Goal: Transaction & Acquisition: Subscribe to service/newsletter

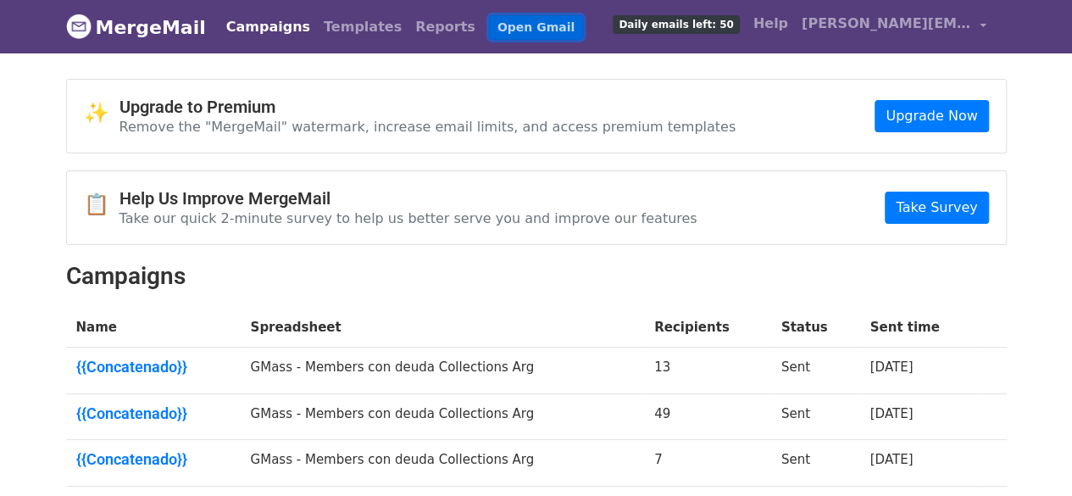
click at [500, 23] on link "Open Gmail" at bounding box center [536, 27] width 94 height 25
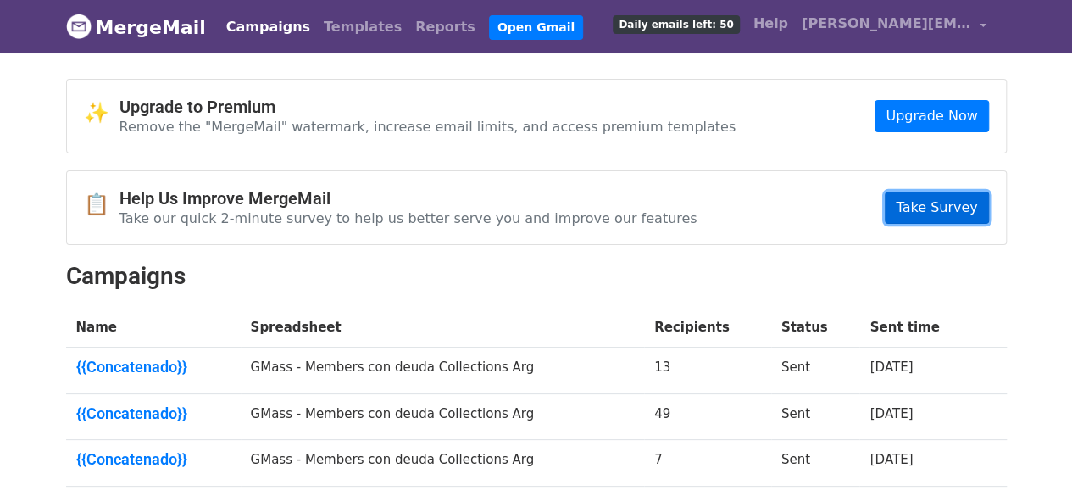
click at [946, 213] on link "Take Survey" at bounding box center [936, 207] width 103 height 32
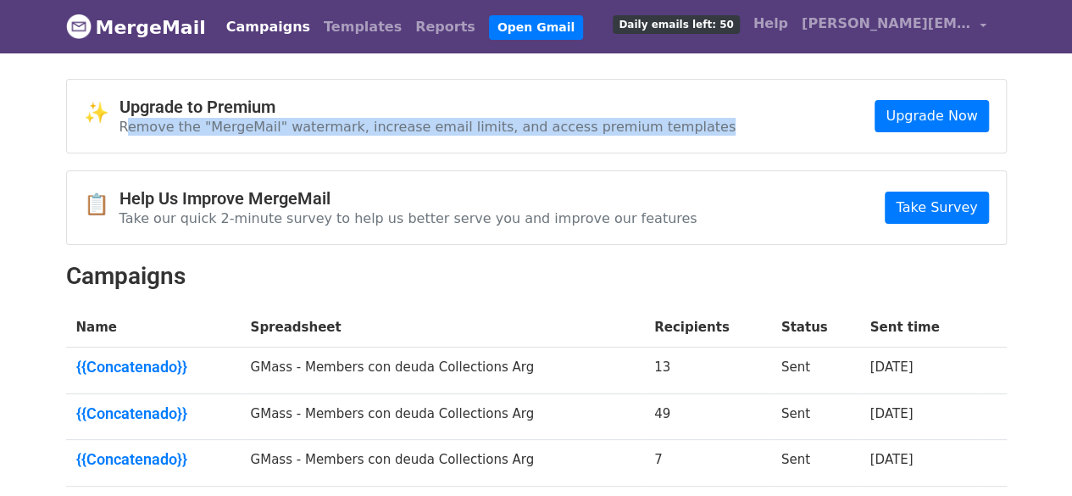
drag, startPoint x: 128, startPoint y: 125, endPoint x: 736, endPoint y: 130, distance: 608.4
click at [736, 130] on div "✨ Upgrade to Premium Remove the "MergeMail" watermark, increase email limits, a…" at bounding box center [536, 116] width 939 height 73
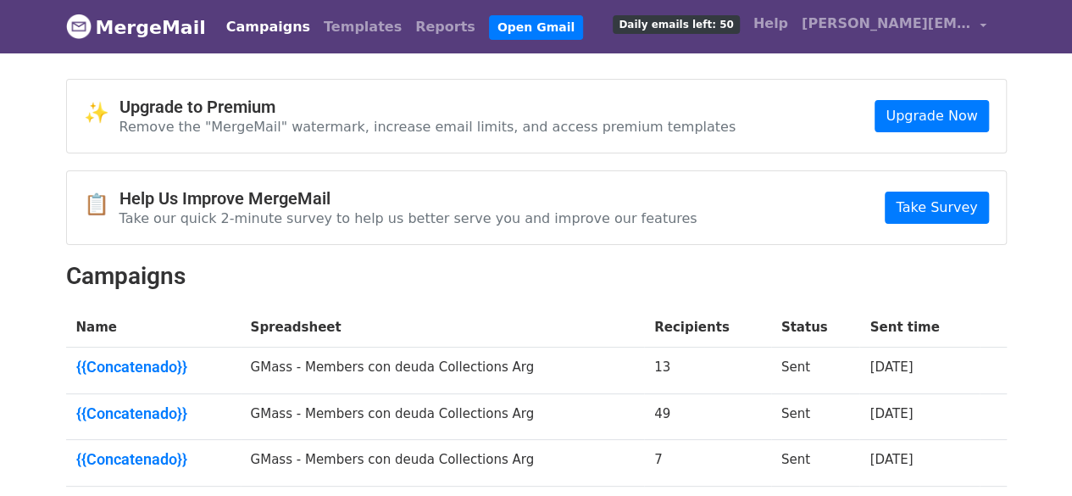
click at [806, 130] on div "✨ Upgrade to Premium Remove the "MergeMail" watermark, increase email limits, a…" at bounding box center [536, 116] width 939 height 73
click at [961, 116] on link "Upgrade Now" at bounding box center [931, 116] width 114 height 32
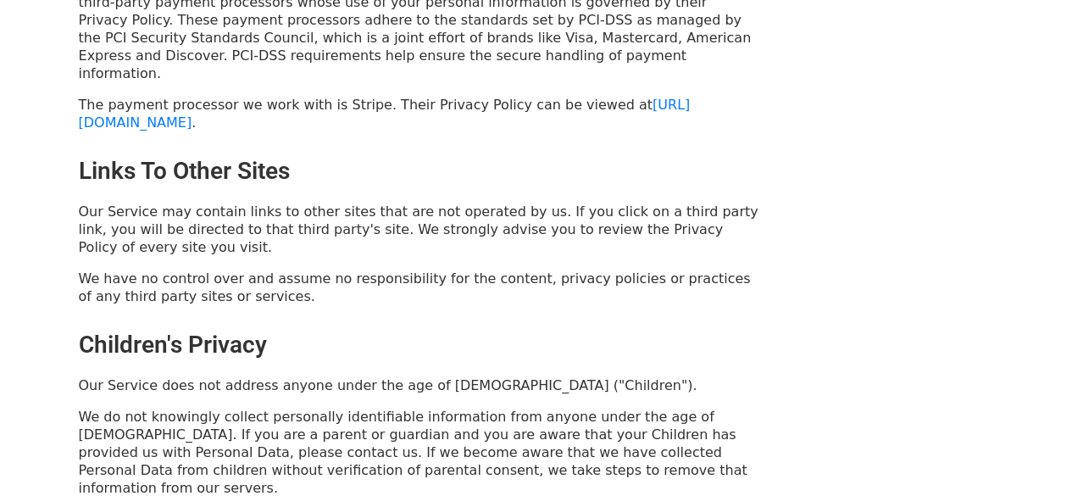
scroll to position [3880, 0]
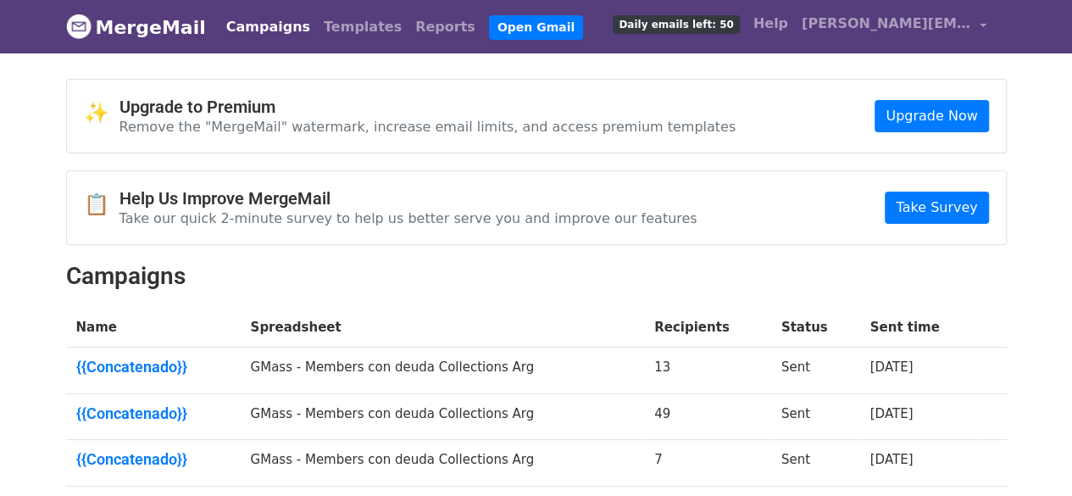
click at [664, 25] on span "Daily emails left: 50" at bounding box center [676, 24] width 126 height 19
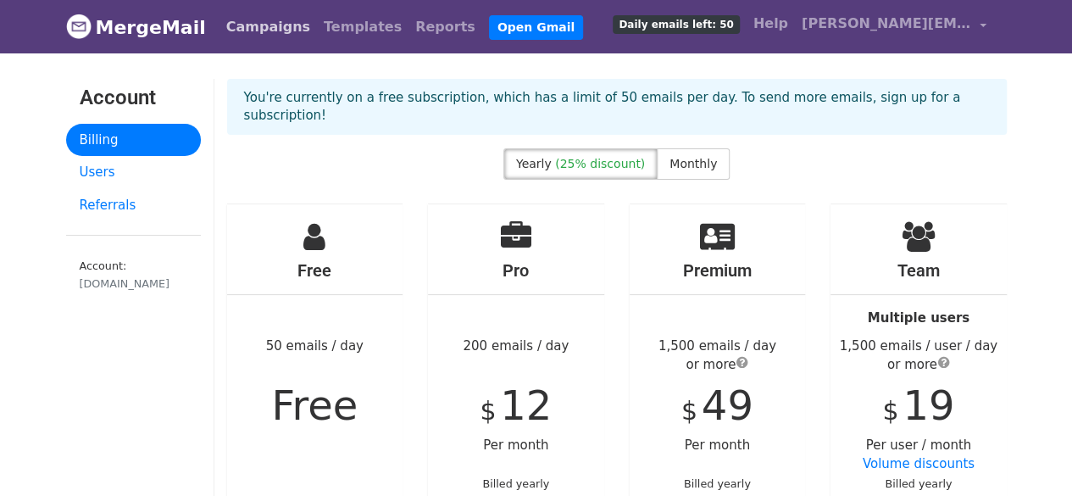
click at [243, 24] on link "Campaigns" at bounding box center [267, 27] width 97 height 34
